Goal: Task Accomplishment & Management: Manage account settings

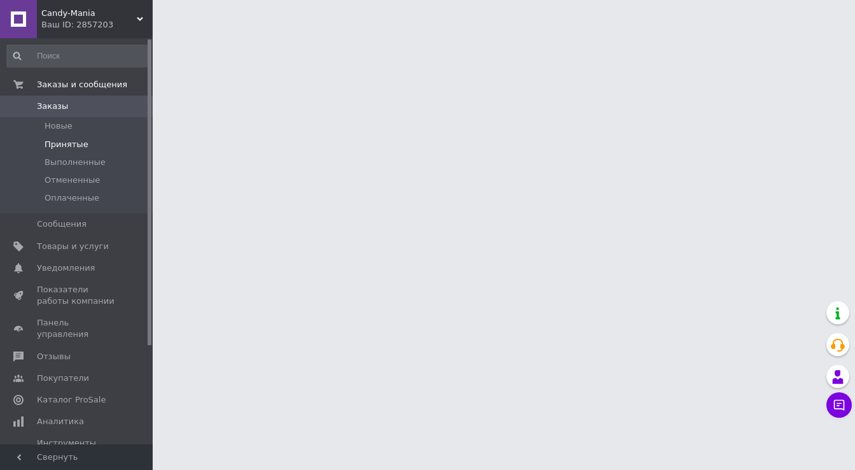
click at [51, 143] on span "Принятые" at bounding box center [67, 144] width 44 height 11
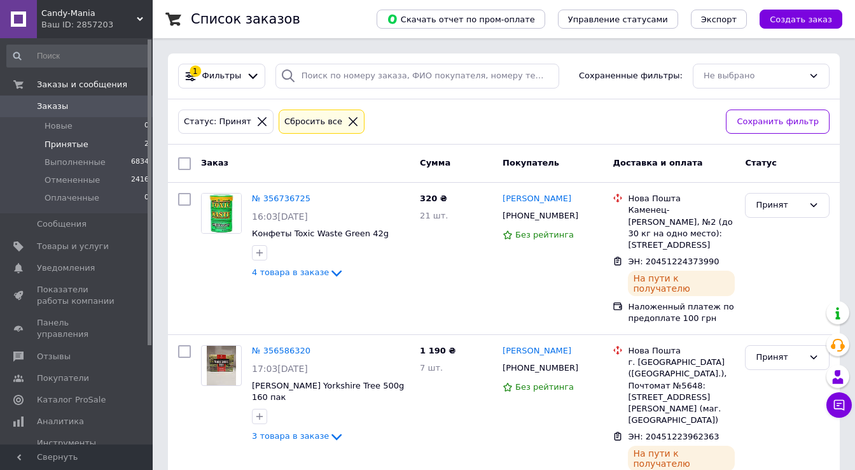
click at [75, 144] on span "Принятые" at bounding box center [67, 144] width 44 height 11
click at [67, 146] on span "Принятые" at bounding box center [67, 144] width 44 height 11
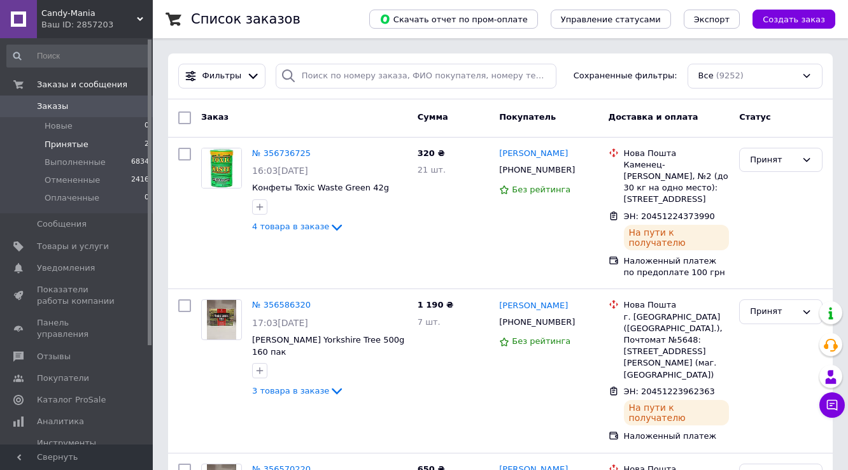
click at [88, 146] on li "Принятые 2" at bounding box center [78, 145] width 157 height 18
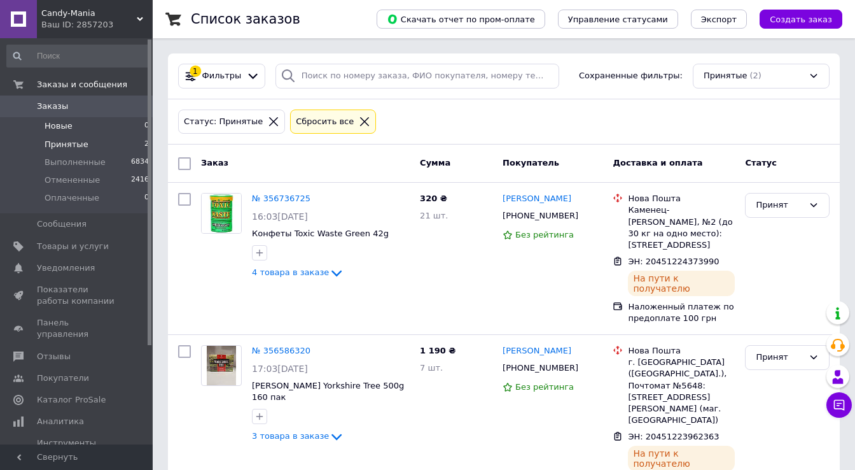
click at [61, 130] on span "Новые" at bounding box center [59, 125] width 28 height 11
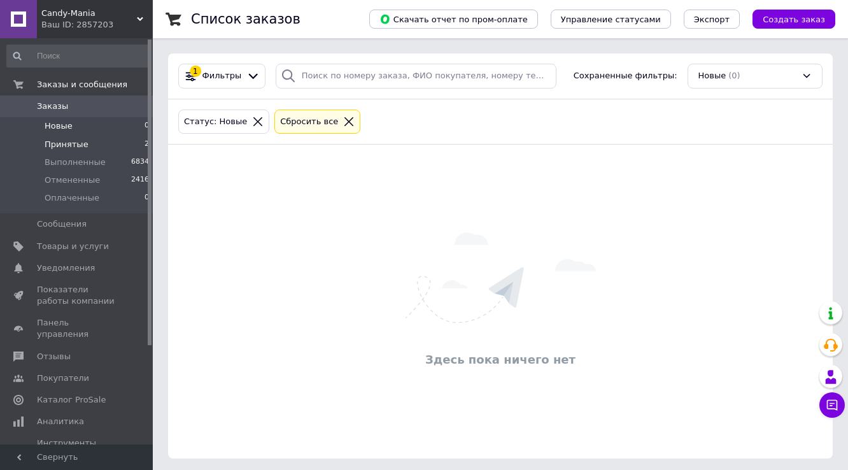
click at [73, 145] on span "Принятые" at bounding box center [67, 144] width 44 height 11
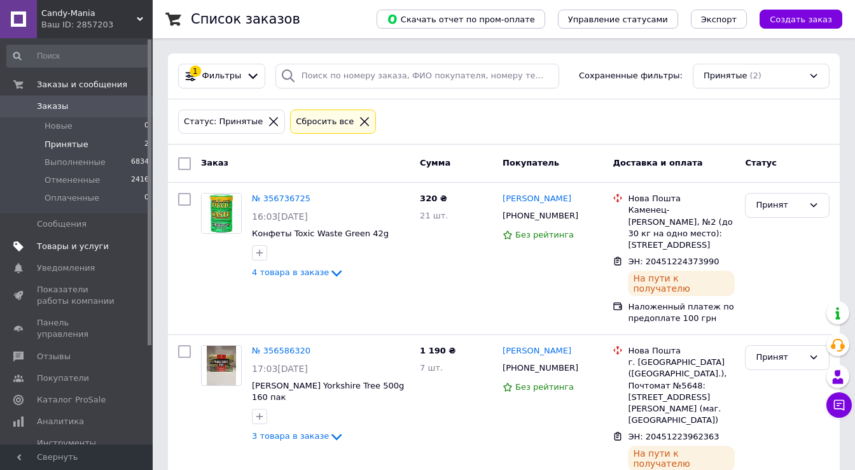
click at [66, 244] on span "Товары и услуги" at bounding box center [73, 246] width 72 height 11
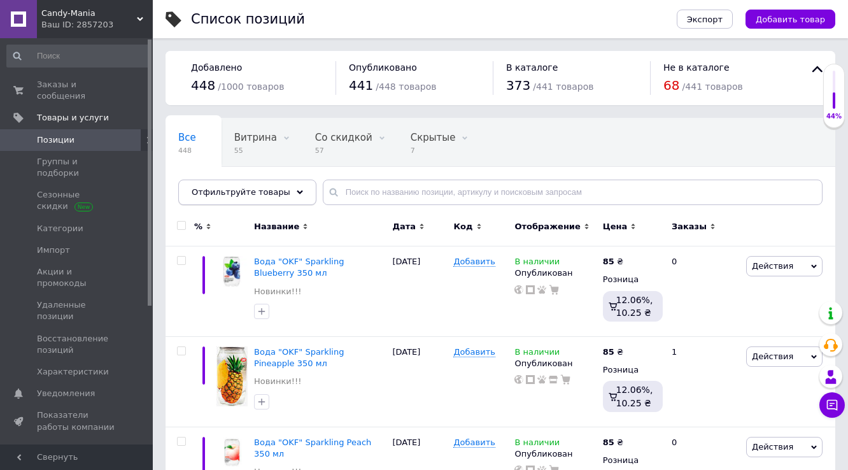
click at [232, 198] on div "Отфильтруйте товары" at bounding box center [247, 191] width 138 height 25
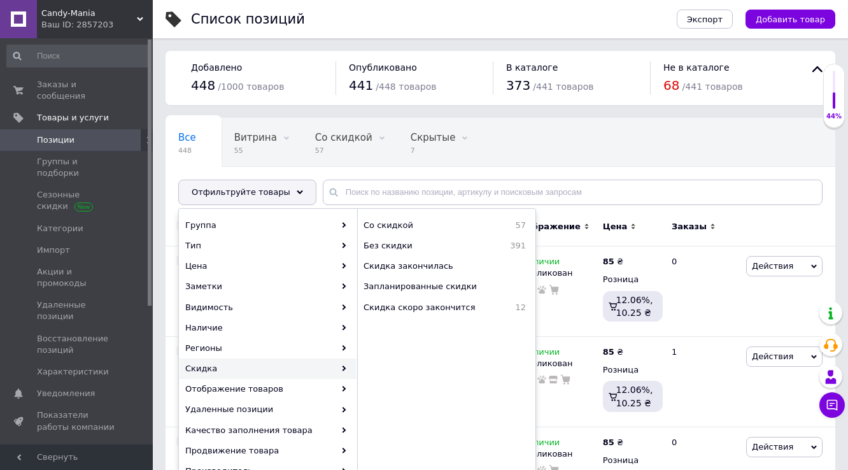
click at [694, 151] on div "Все 448 Витрина 55 Удалить Редактировать Со скидкой 57 Удалить Редактировать Ск…" at bounding box center [500, 167] width 670 height 105
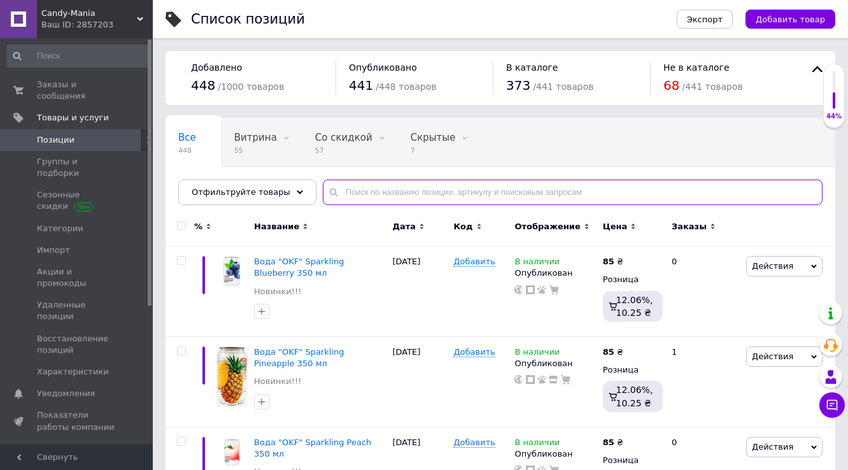
click at [331, 199] on input "text" at bounding box center [573, 191] width 500 height 25
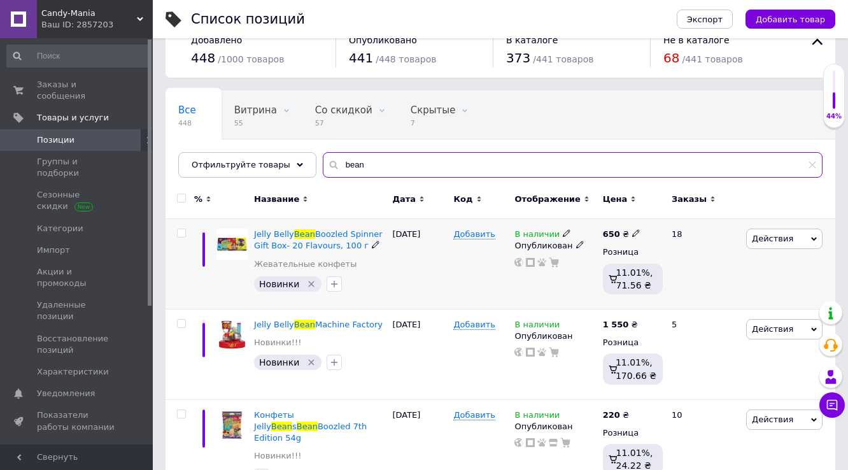
scroll to position [57, 0]
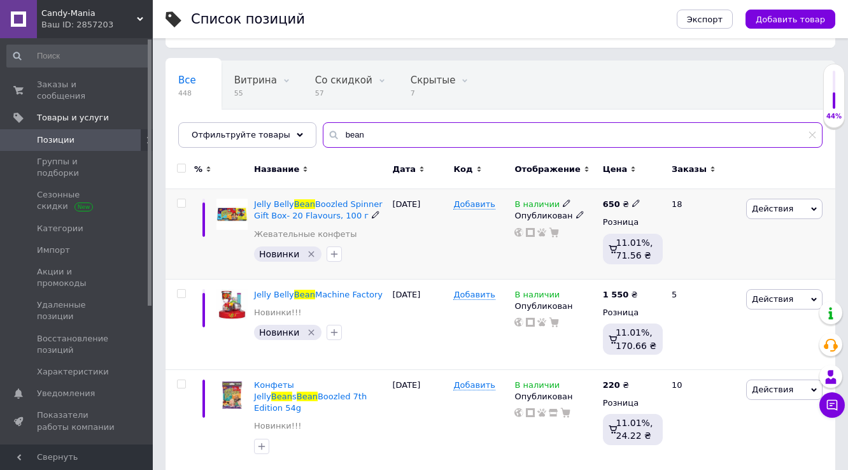
type input "bean"
click at [182, 204] on input "checkbox" at bounding box center [181, 203] width 8 height 8
checkbox input "true"
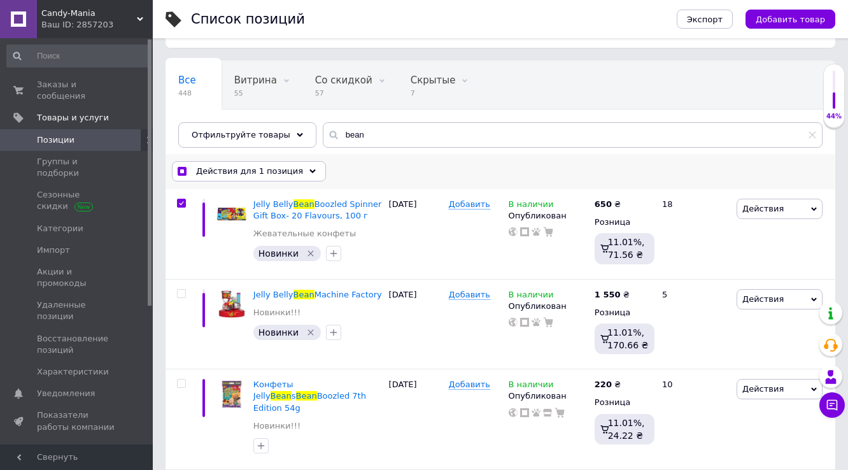
click at [209, 173] on span "Действия для 1 позиция" at bounding box center [249, 170] width 107 height 11
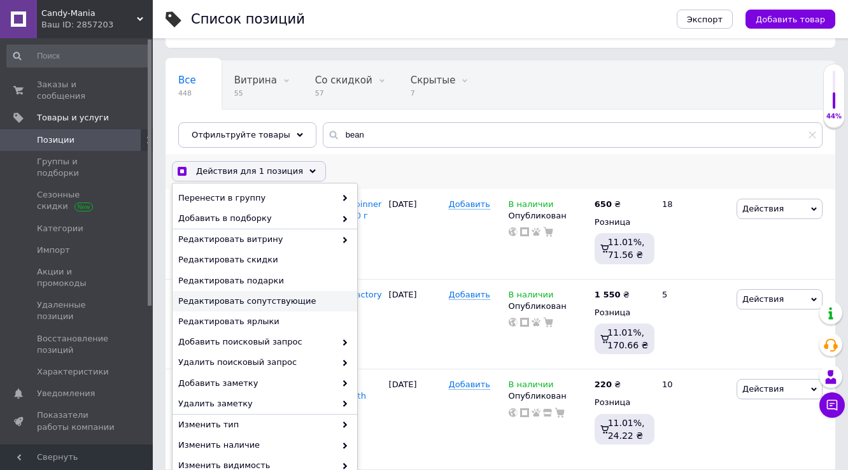
scroll to position [64, 0]
click at [239, 255] on span "Редактировать скидки" at bounding box center [263, 258] width 170 height 11
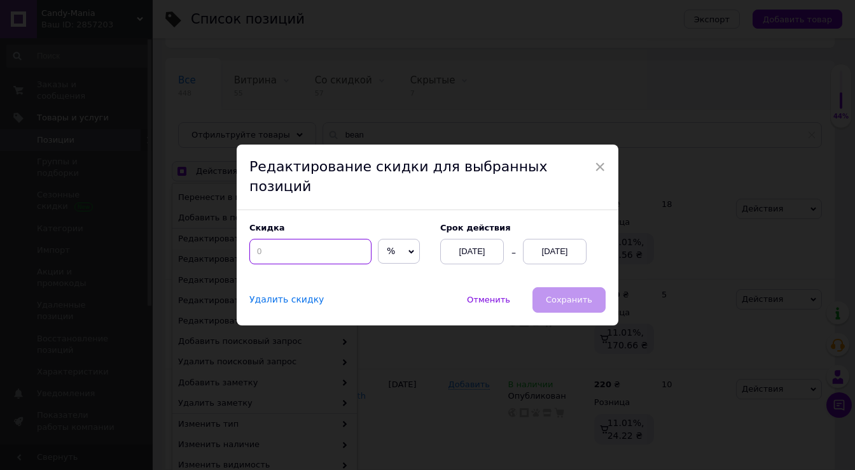
click at [340, 243] on input at bounding box center [311, 251] width 122 height 25
checkbox input "true"
type input "3"
checkbox input "true"
type input "30"
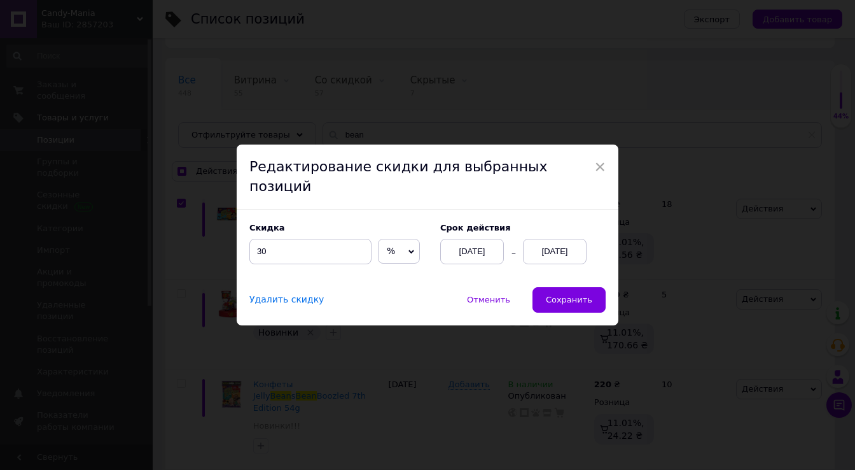
click at [557, 247] on div "12.08.2025" at bounding box center [555, 251] width 64 height 25
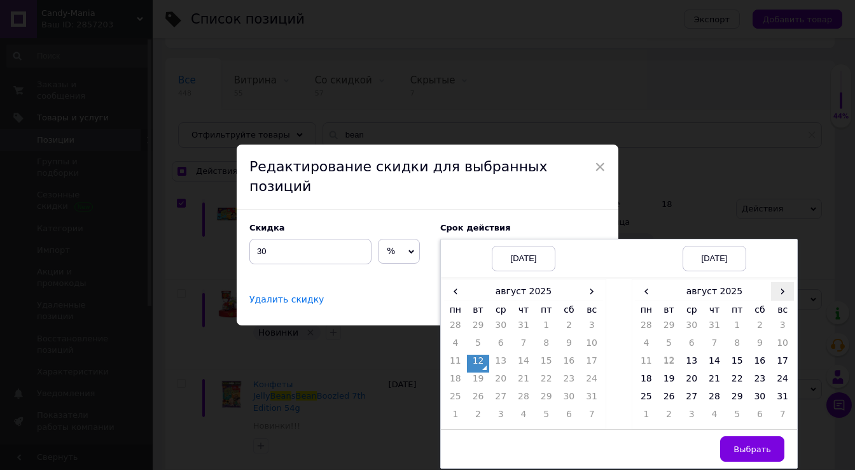
click at [778, 284] on span "›" at bounding box center [782, 291] width 23 height 18
click at [784, 283] on span "›" at bounding box center [782, 291] width 23 height 18
click at [652, 301] on th "пн" at bounding box center [646, 310] width 23 height 18
click at [644, 288] on span "‹" at bounding box center [646, 291] width 23 height 18
click at [690, 390] on td "24" at bounding box center [691, 399] width 23 height 18
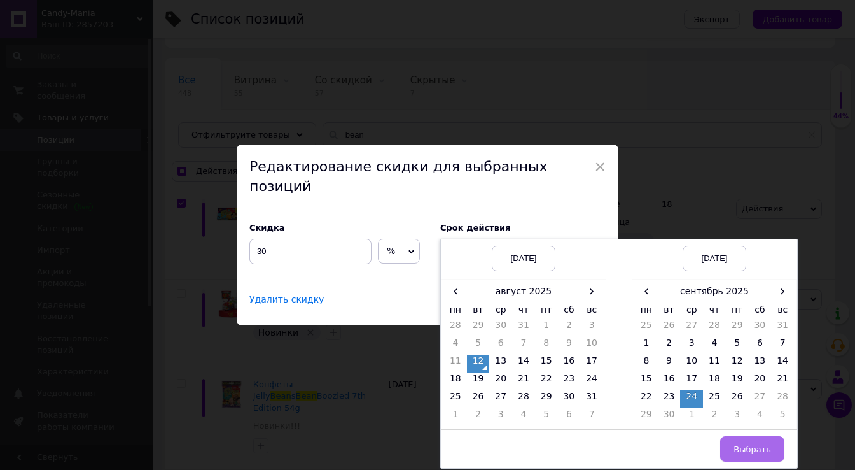
click at [757, 444] on span "Выбрать" at bounding box center [753, 449] width 38 height 10
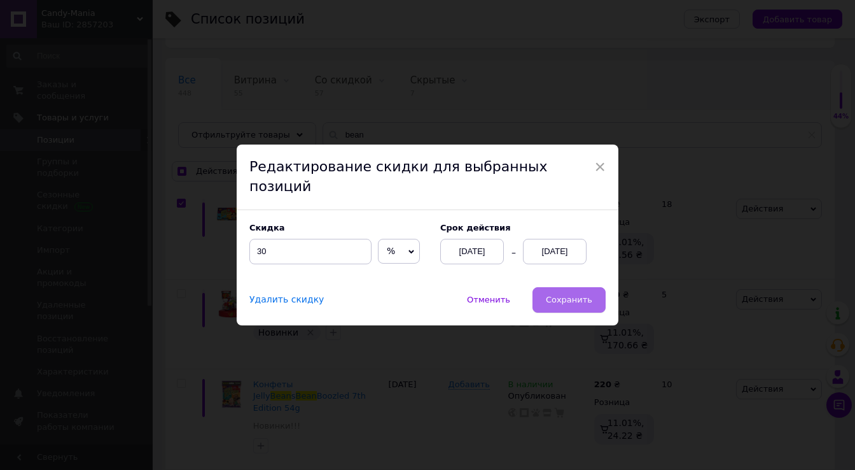
click at [571, 295] on span "Сохранить" at bounding box center [569, 300] width 46 height 10
checkbox input "true"
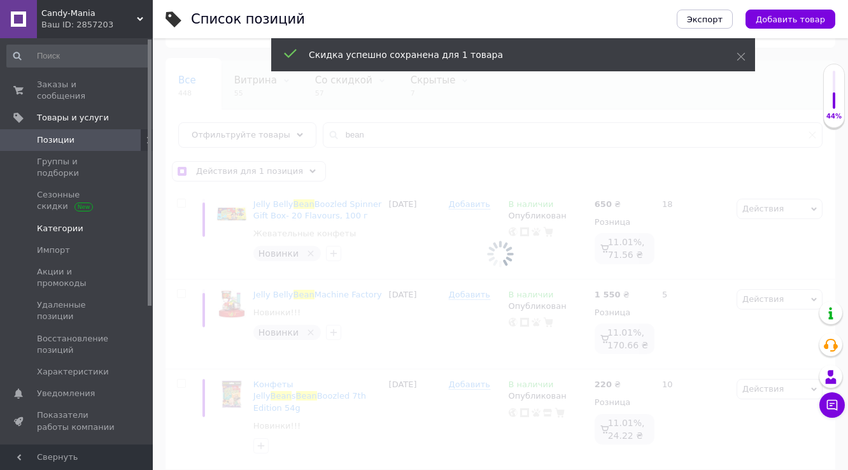
checkbox input "false"
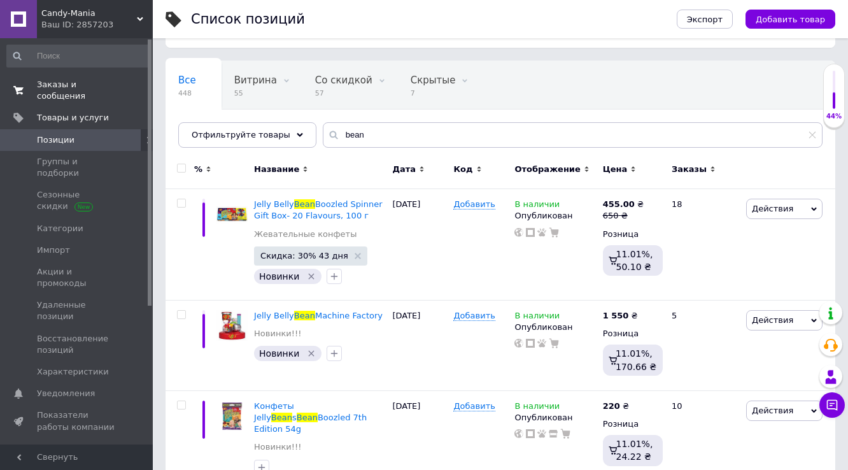
click at [55, 80] on span "Заказы и сообщения" at bounding box center [77, 90] width 81 height 23
